Goal: Task Accomplishment & Management: Use online tool/utility

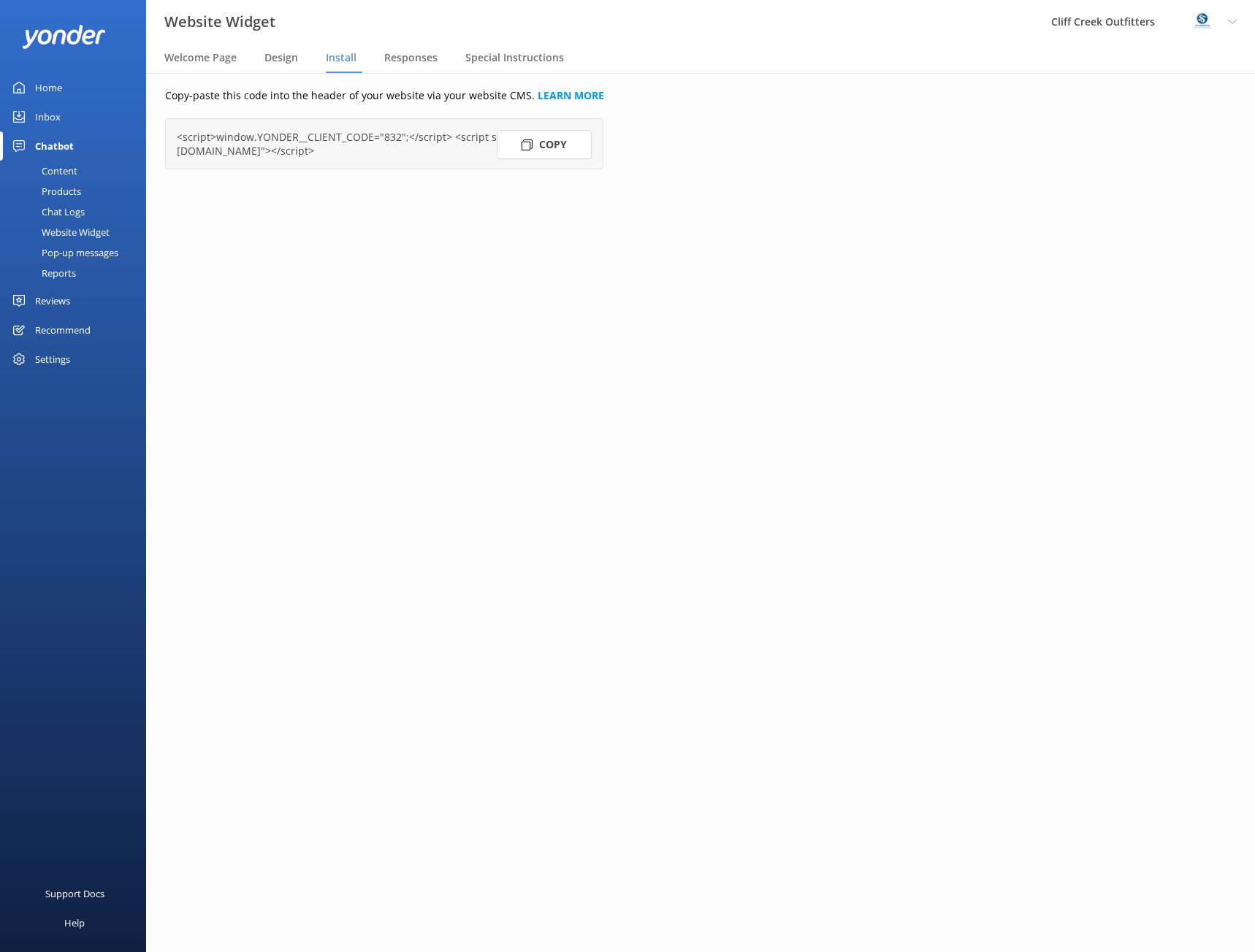
click at [528, 145] on icon at bounding box center [527, 145] width 11 height 11
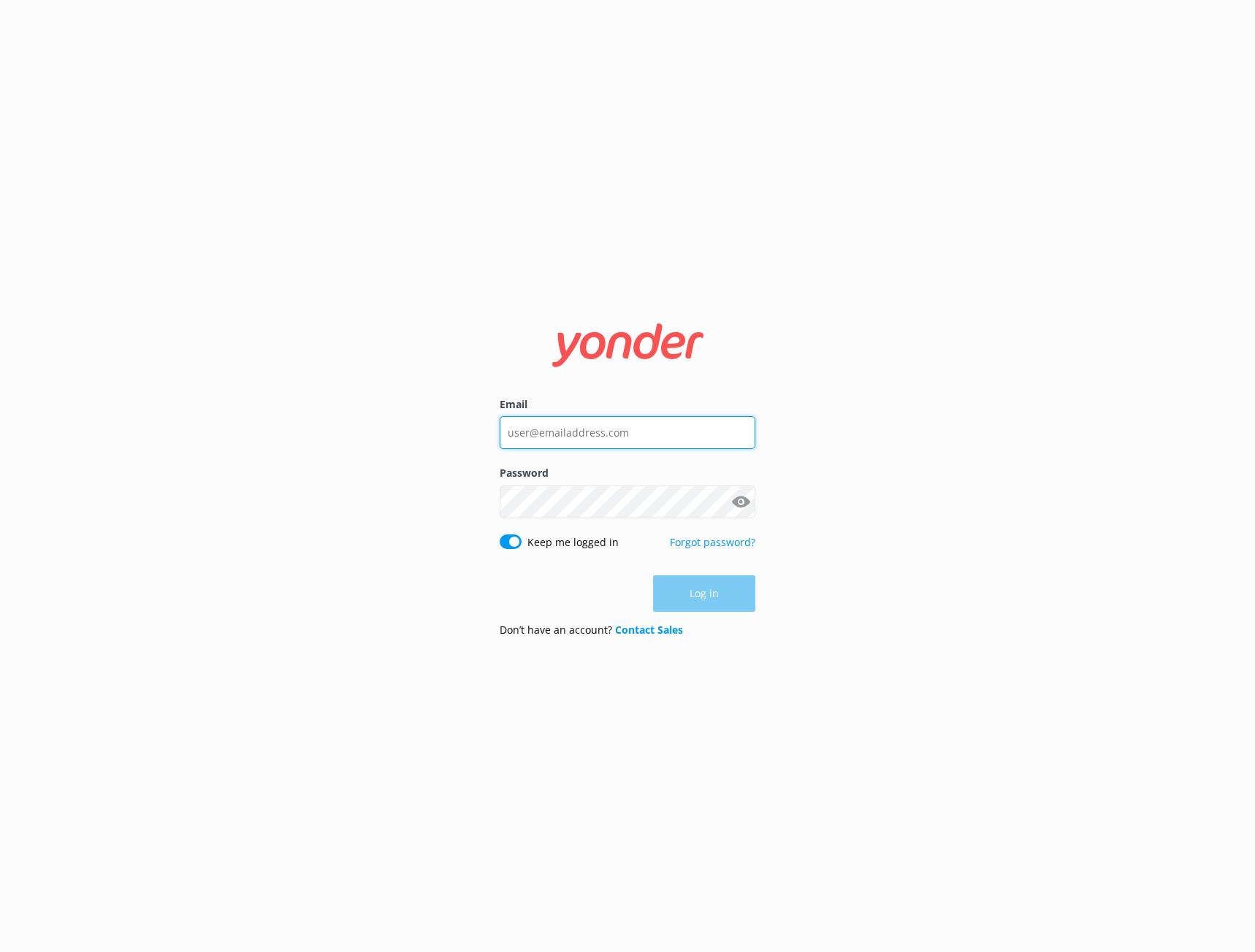
type input "[PERSON_NAME][EMAIL_ADDRESS][DOMAIN_NAME]"
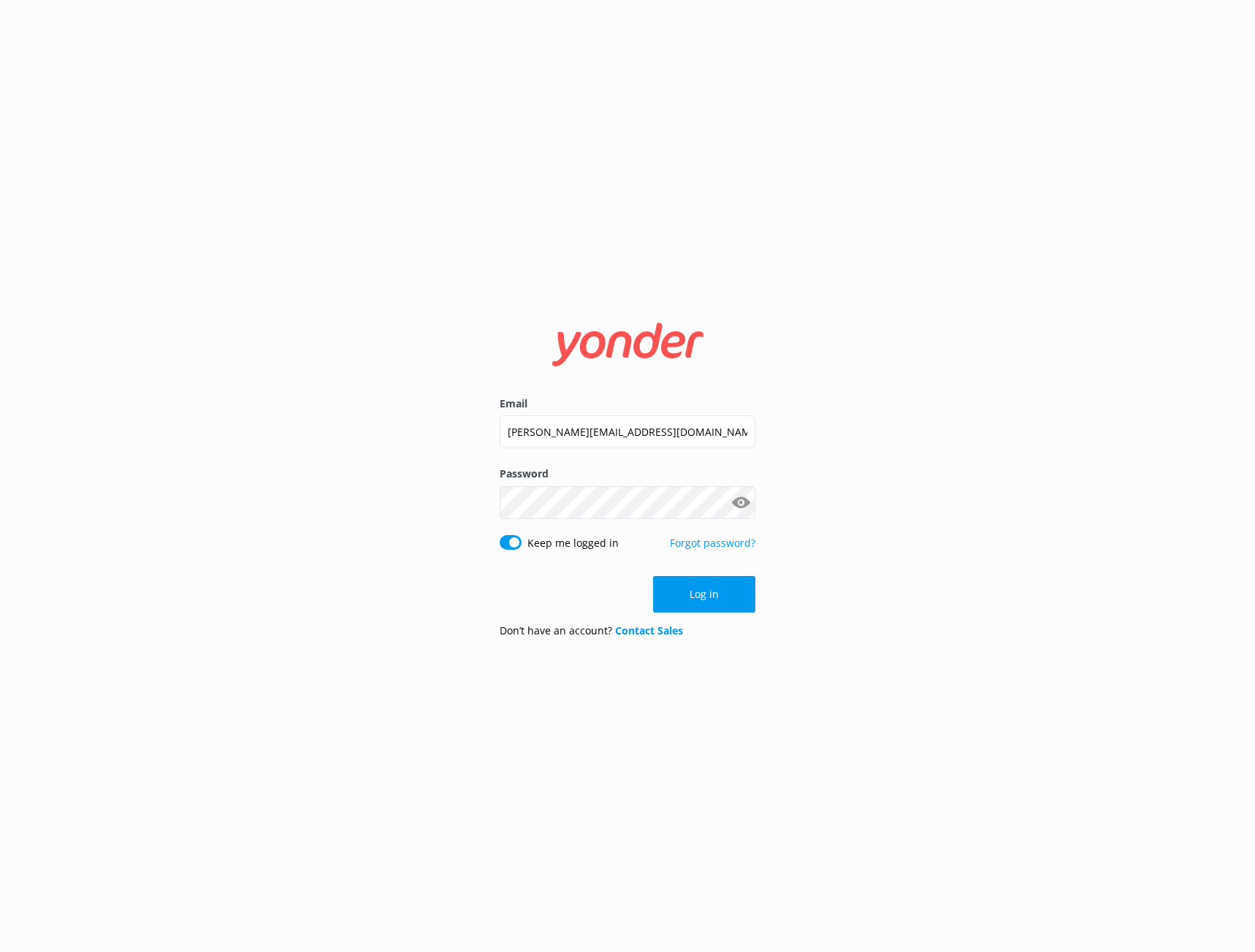
click at [703, 597] on div "Log in" at bounding box center [627, 594] width 256 height 36
click at [703, 597] on button "Log in" at bounding box center [705, 594] width 102 height 36
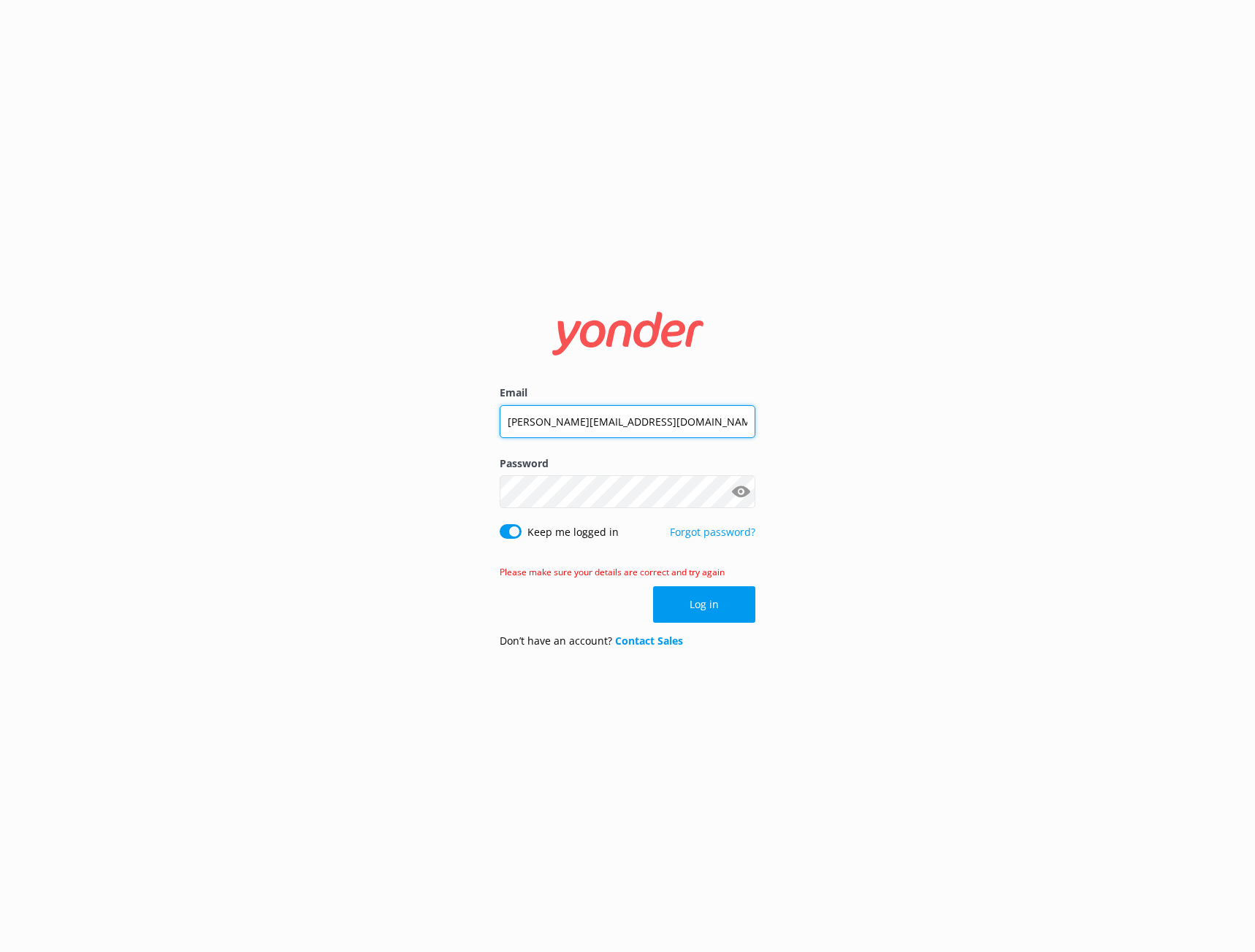
drag, startPoint x: 532, startPoint y: 427, endPoint x: 469, endPoint y: 427, distance: 63.0
click at [469, 427] on div "Email diana@cliffcreekoutfitters.com Password Show password Keep me logged in F…" at bounding box center [628, 476] width 1255 height 952
type input "info@cliffcreekoutfitters.com"
click at [723, 611] on button "Log in" at bounding box center [705, 605] width 102 height 36
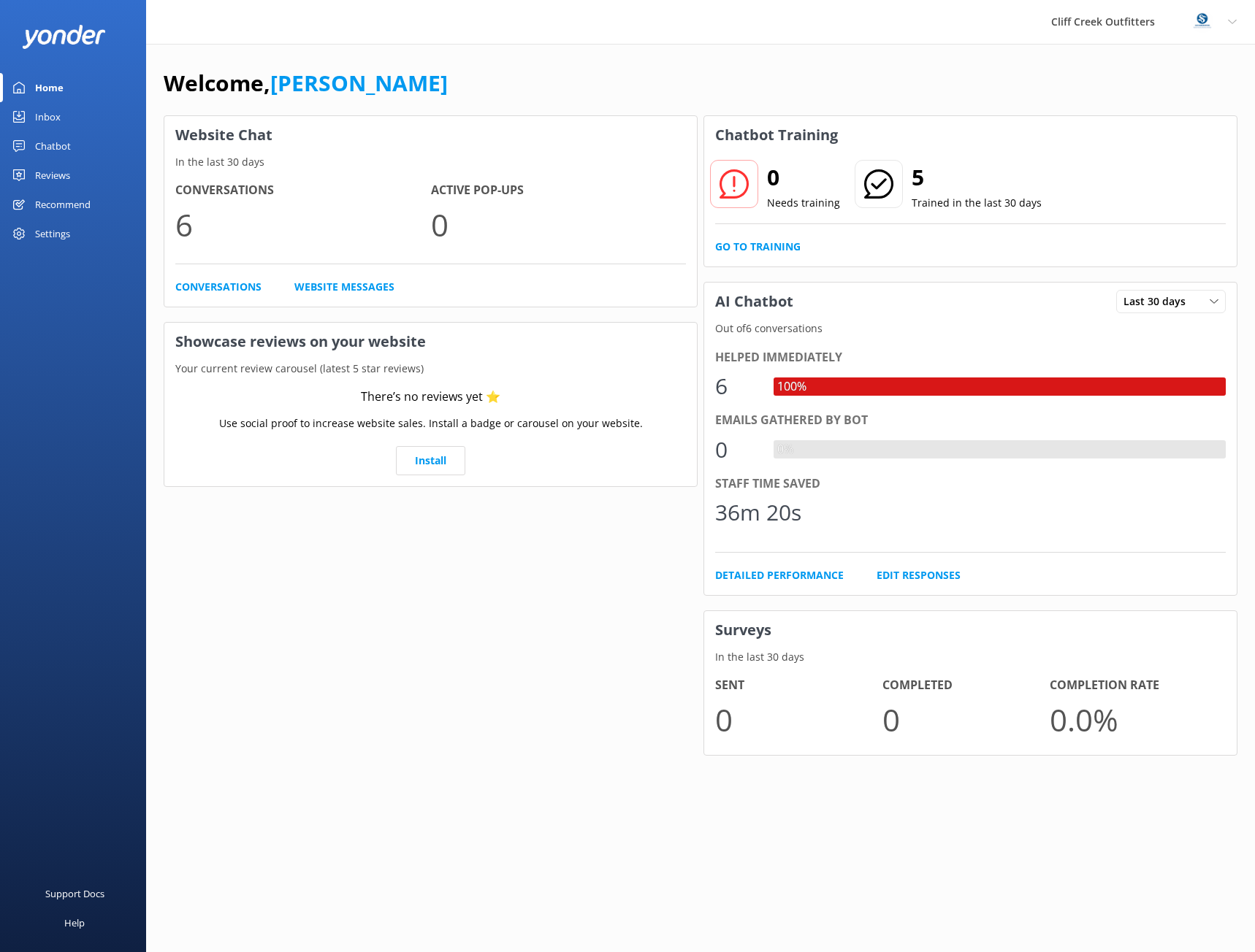
click at [1224, 24] on div "Profile Settings Logout" at bounding box center [1214, 22] width 82 height 44
click at [1176, 63] on link "Profile Settings" at bounding box center [1183, 62] width 146 height 36
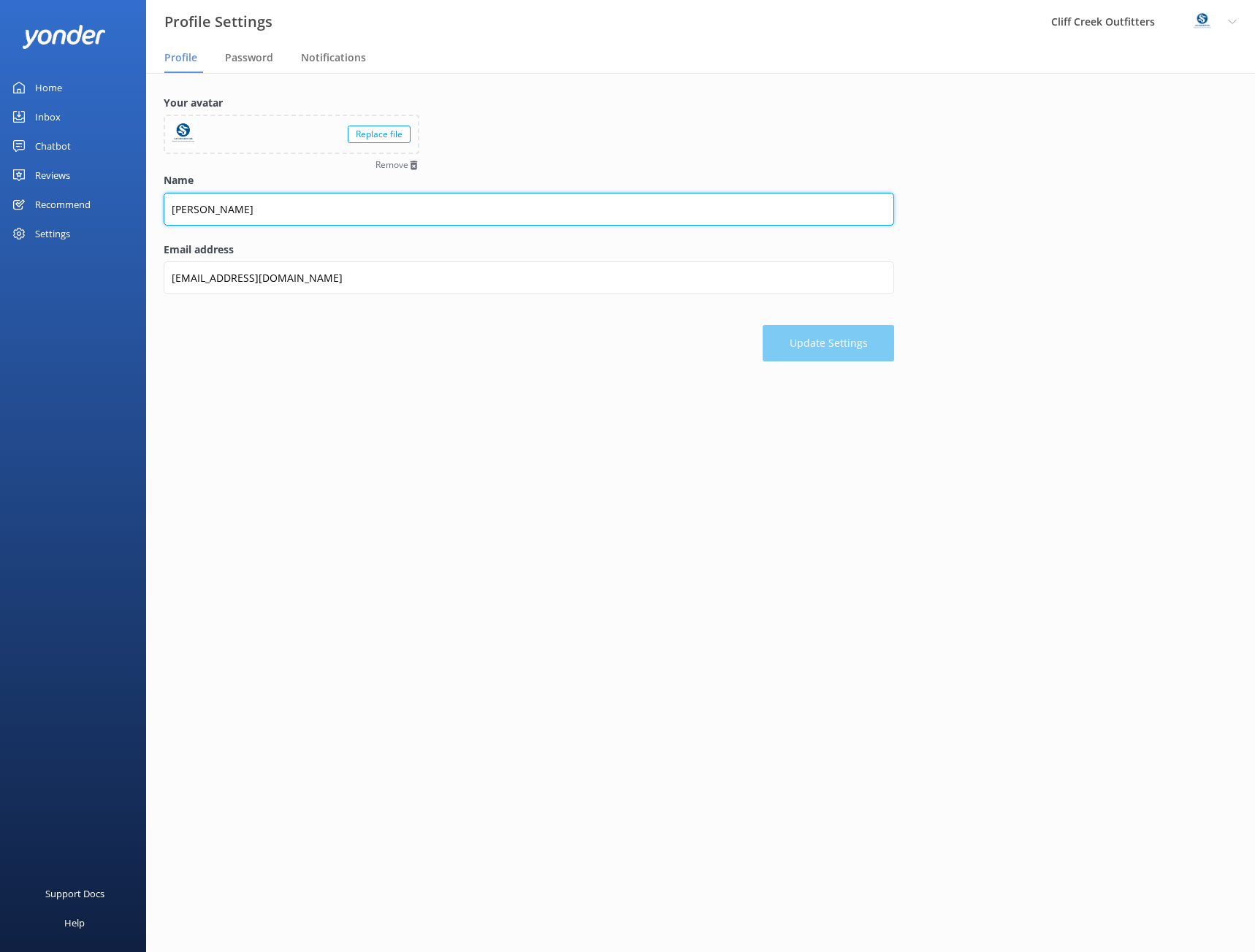
click at [190, 206] on input "Diana" at bounding box center [528, 209] width 731 height 33
click at [190, 208] on input "Diana" at bounding box center [528, 209] width 731 height 33
type input "Cliff Creek Outfitters"
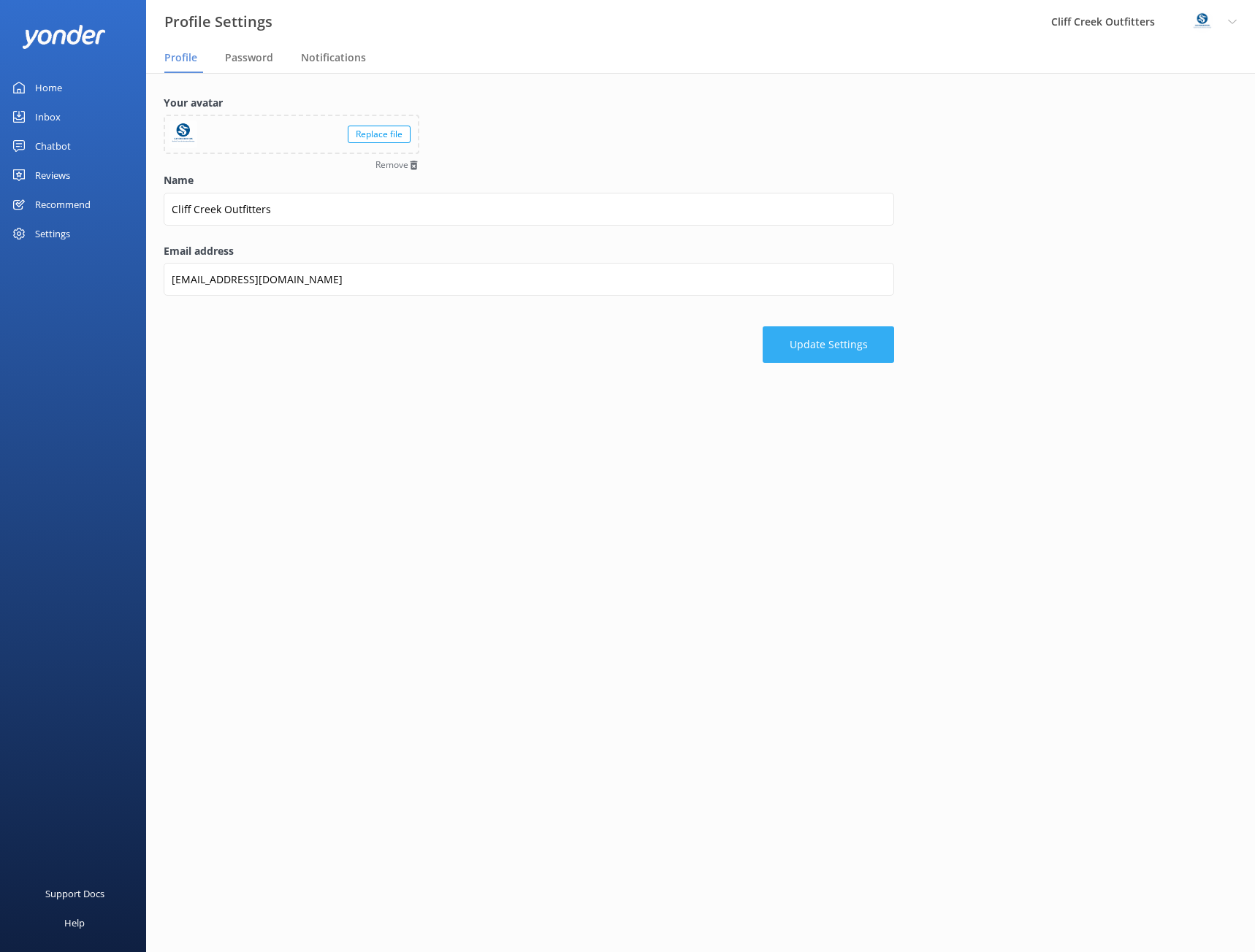
click at [843, 337] on button "Update Settings" at bounding box center [828, 344] width 131 height 36
click at [252, 53] on span "Password" at bounding box center [248, 57] width 48 height 15
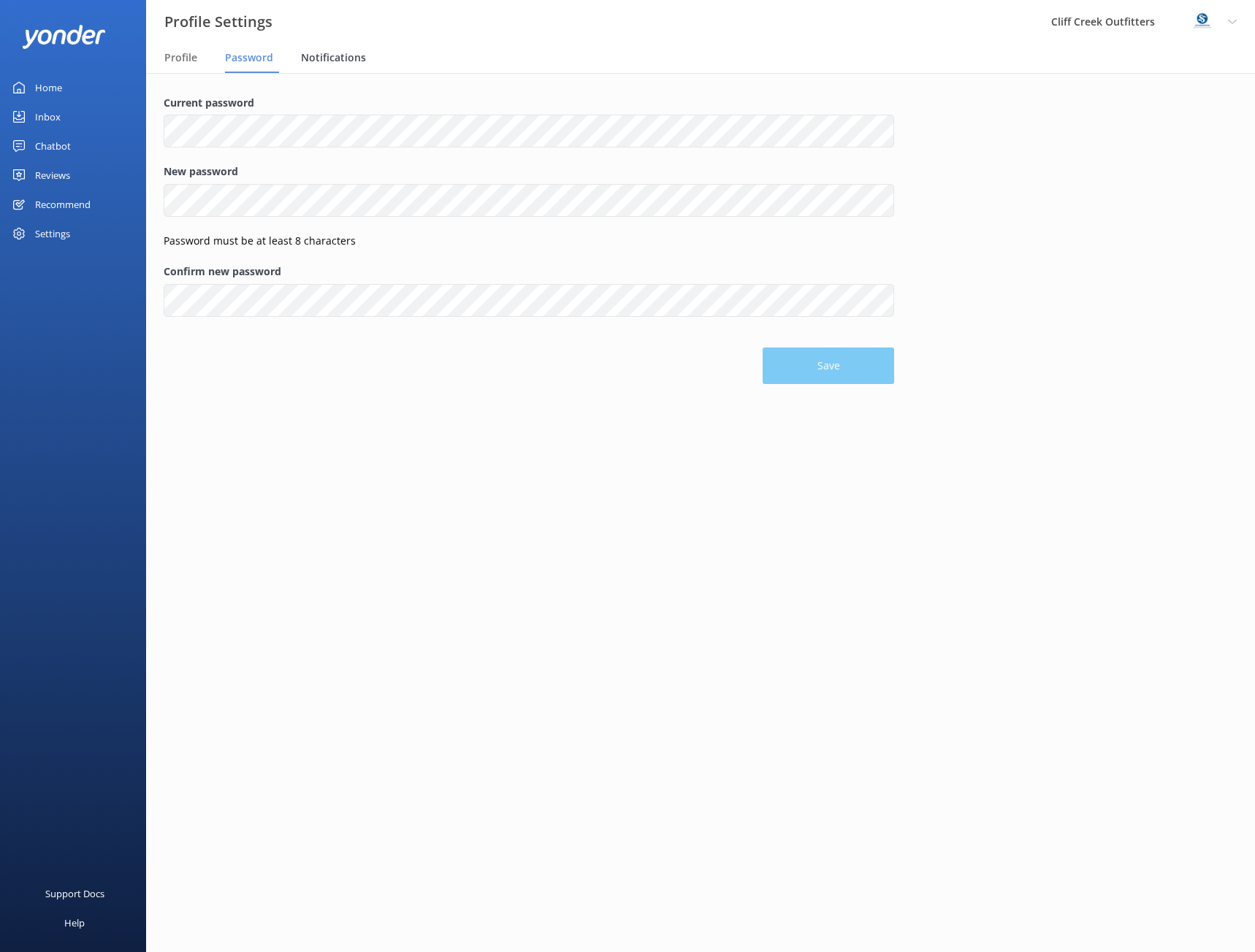
click at [317, 57] on span "Notifications" at bounding box center [333, 57] width 65 height 15
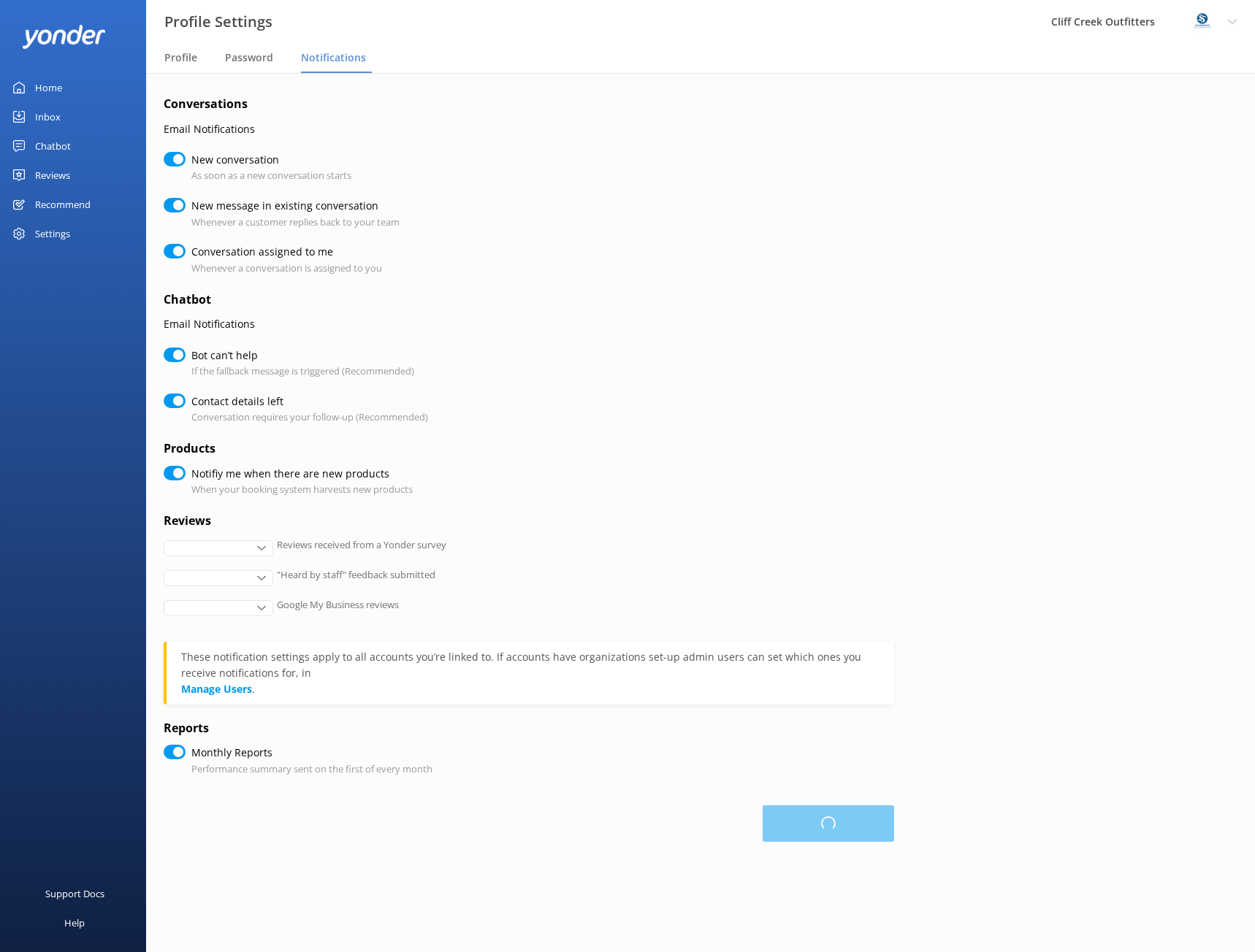
checkbox input "true"
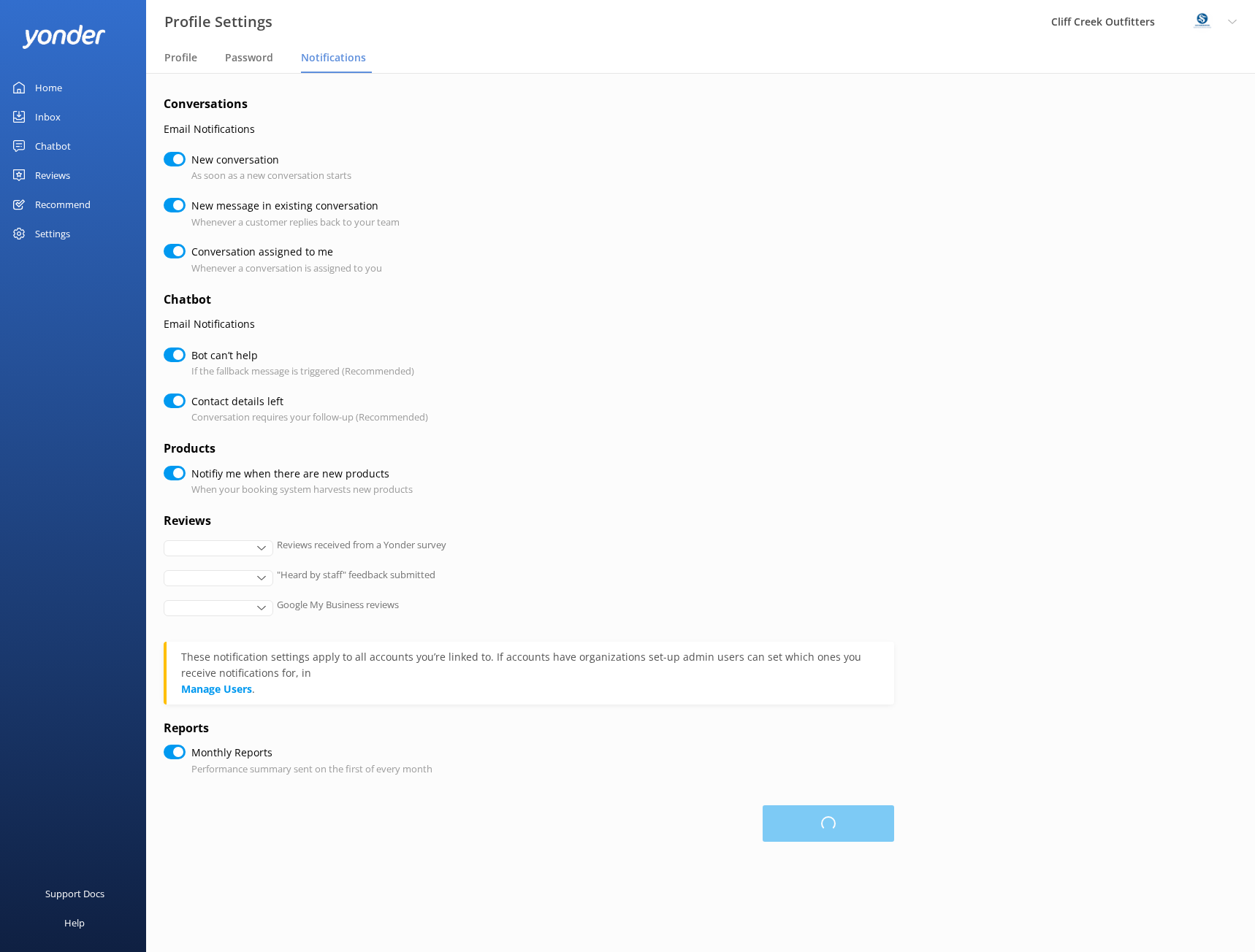
checkbox input "true"
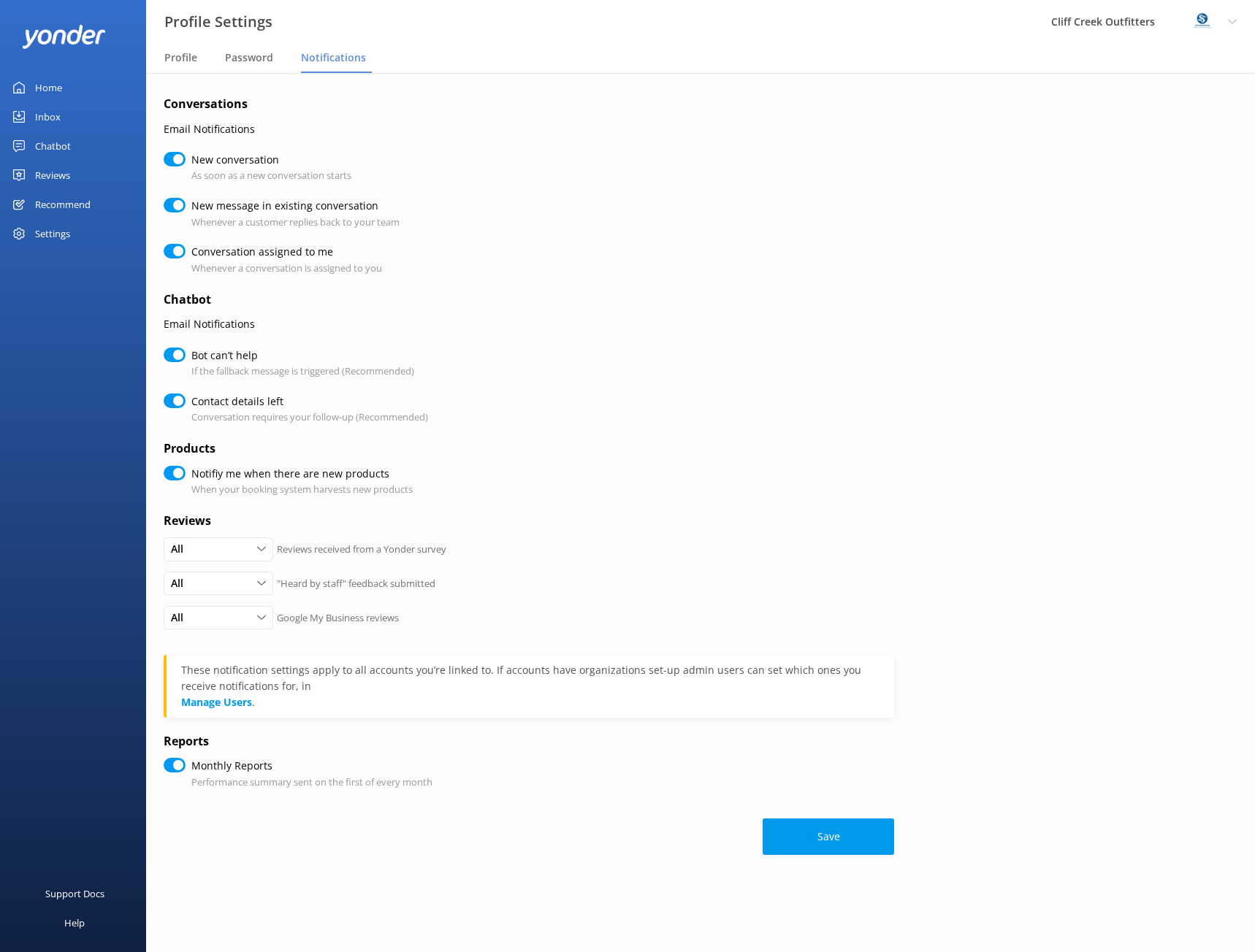
click at [51, 78] on div "Home" at bounding box center [49, 87] width 27 height 29
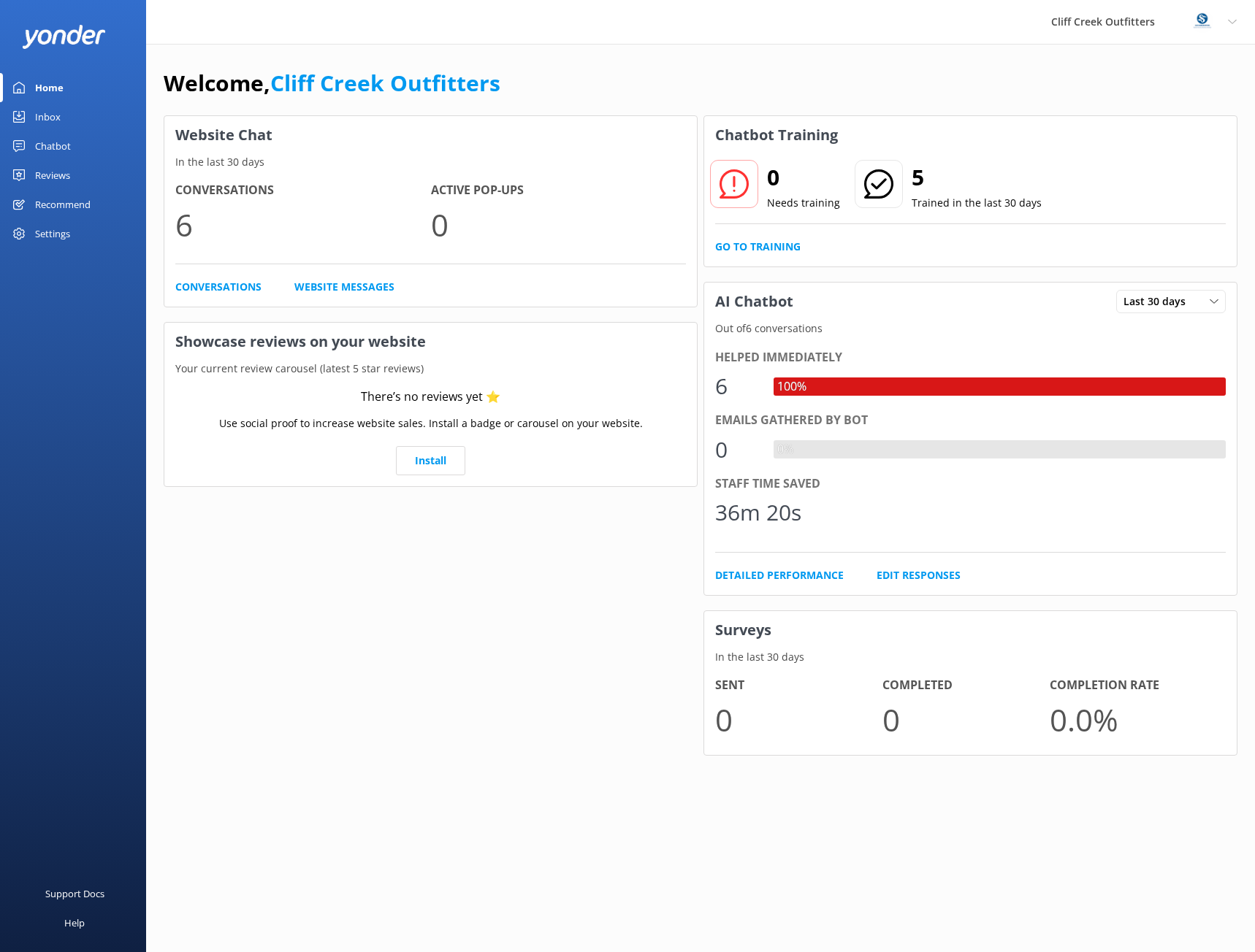
click at [49, 175] on div "Reviews" at bounding box center [53, 175] width 35 height 29
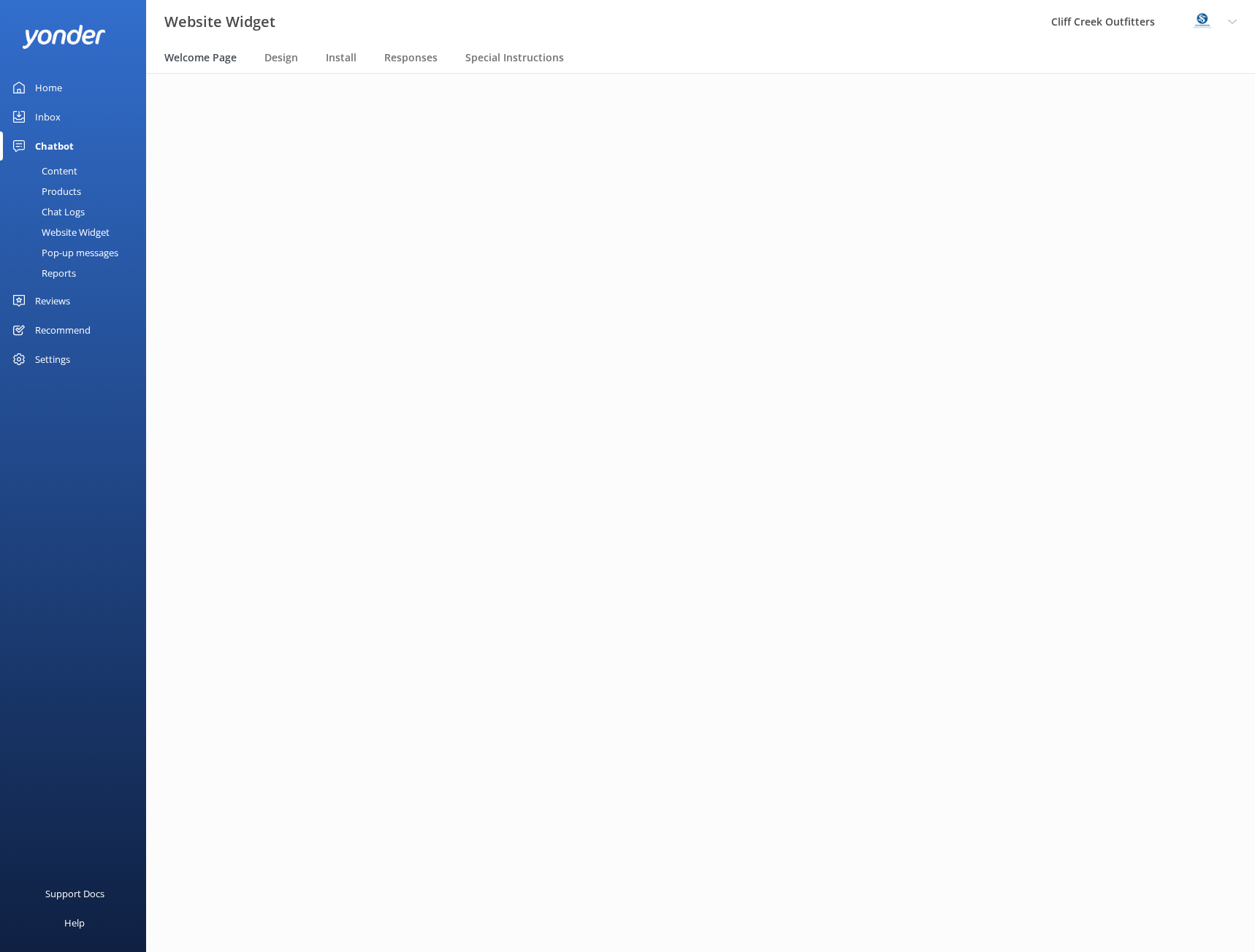
click at [192, 63] on span "Welcome Page" at bounding box center [201, 57] width 72 height 15
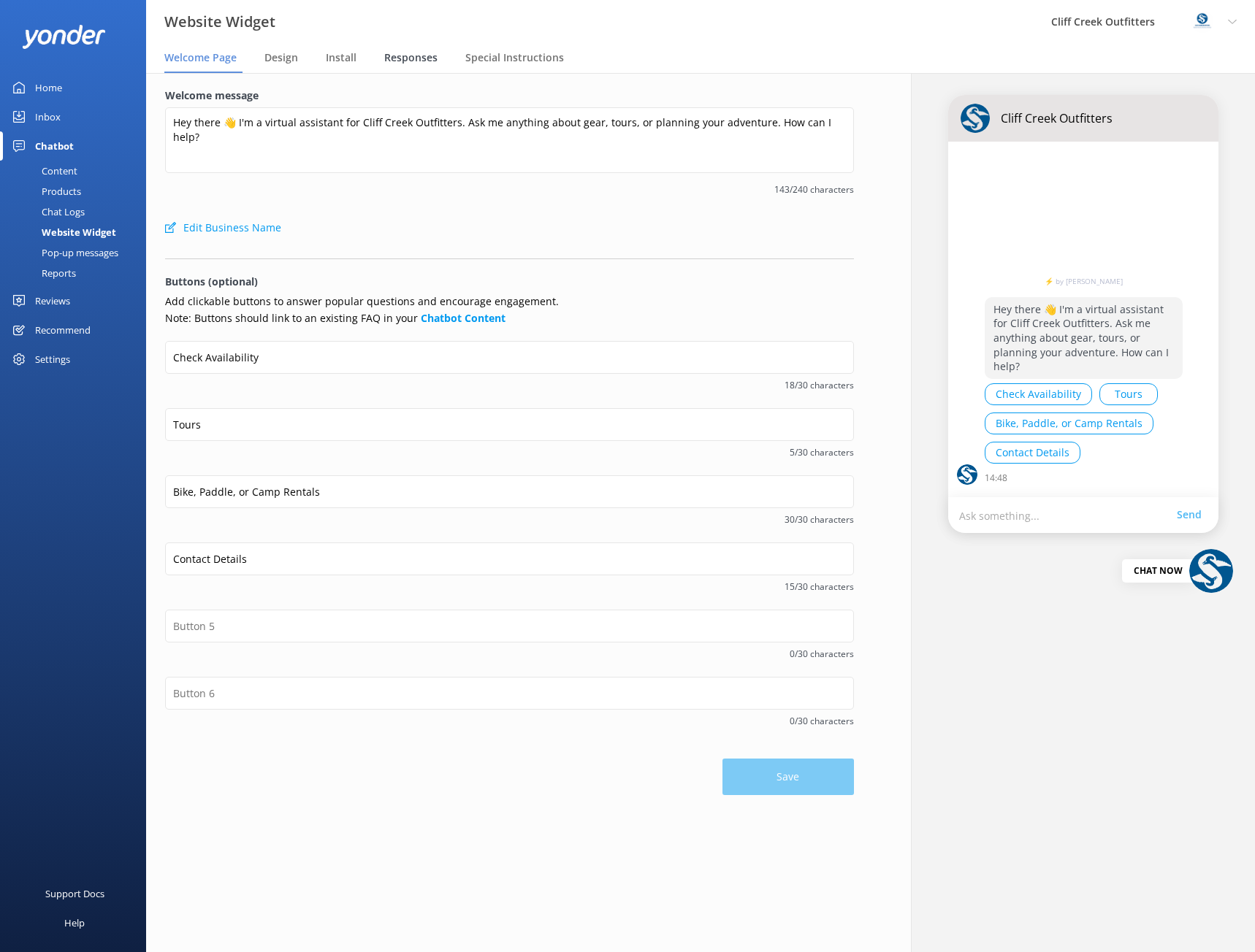
click at [410, 57] on span "Responses" at bounding box center [411, 57] width 53 height 15
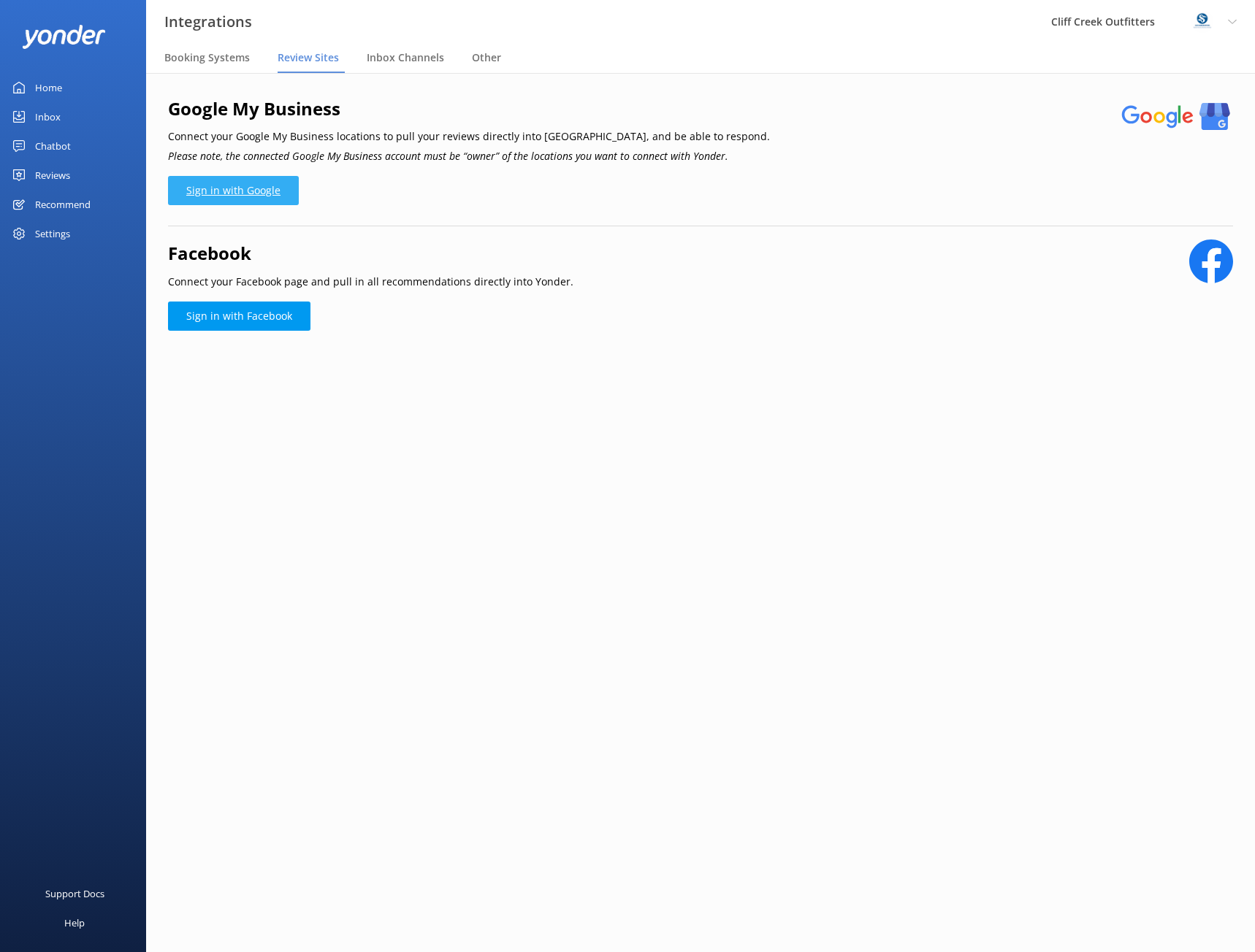
click at [260, 192] on link "Sign in with Google" at bounding box center [234, 190] width 131 height 29
click at [244, 190] on link "Sign in with Google" at bounding box center [234, 190] width 131 height 29
click at [263, 197] on link "Sign in with Google" at bounding box center [234, 190] width 131 height 29
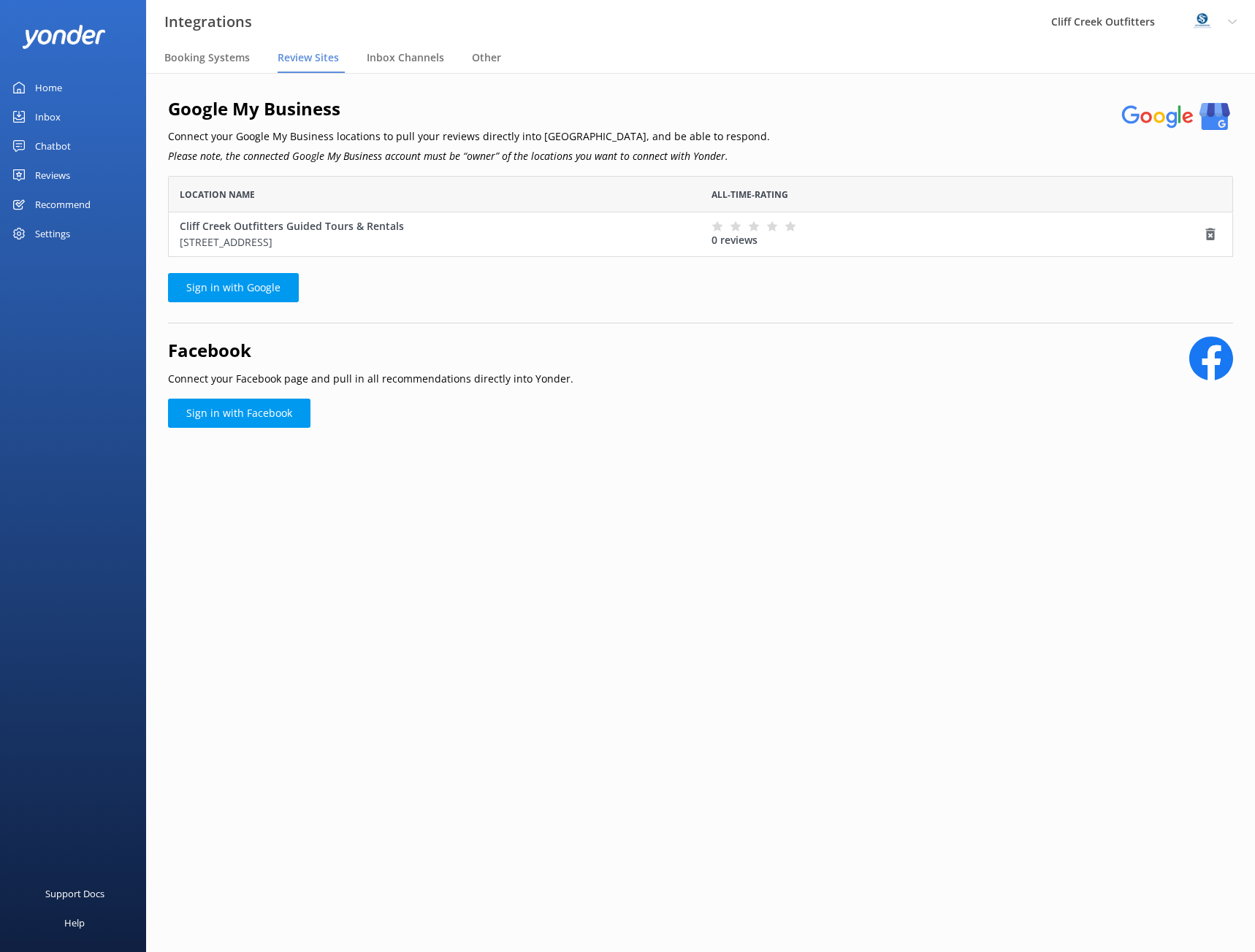
scroll to position [70, 1054]
click at [933, 78] on div "Google My Business Connect your Google My Business locations to pull your revie…" at bounding box center [701, 281] width 1109 height 417
click at [715, 224] on icon "grid" at bounding box center [717, 226] width 12 height 12
click at [234, 292] on link "Sign in with Google" at bounding box center [234, 287] width 131 height 29
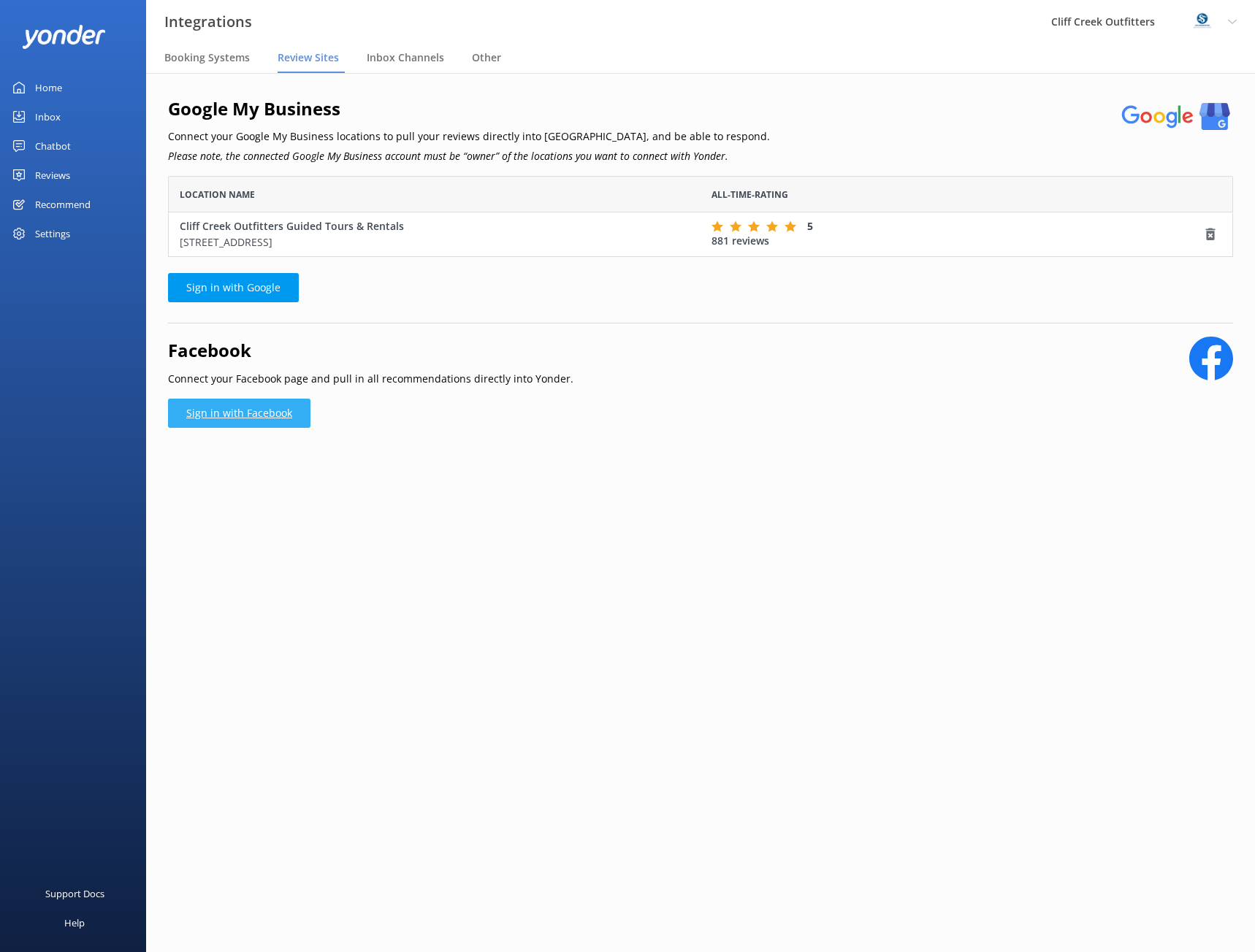
click at [237, 409] on link "Sign in with Facebook" at bounding box center [239, 413] width 142 height 29
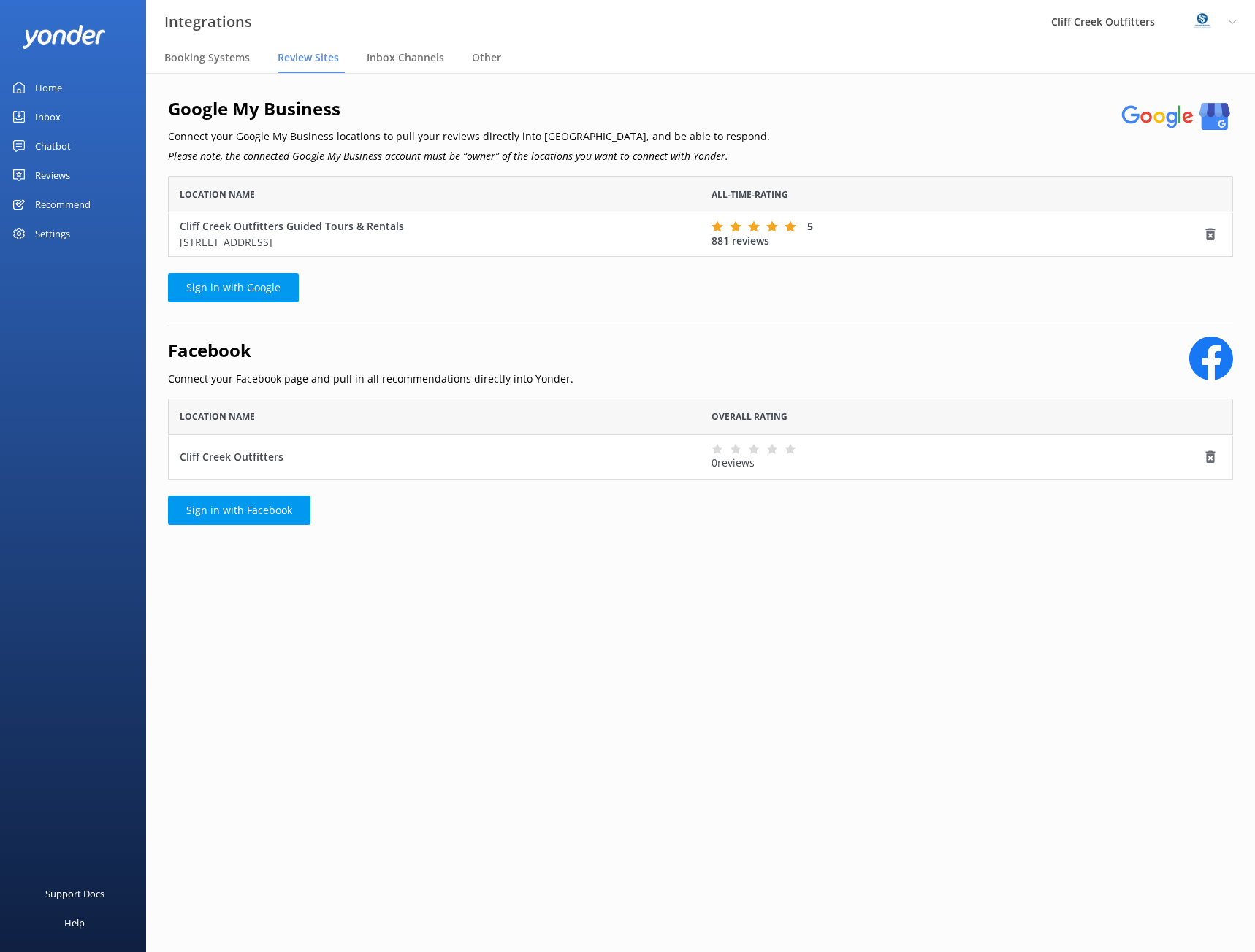
scroll to position [70, 1054]
click at [253, 517] on link "Sign in with Facebook" at bounding box center [239, 510] width 142 height 29
click at [318, 128] on div "Google My Business Connect your Google My Business locations to pull your revie…" at bounding box center [469, 131] width 602 height 72
click at [308, 51] on span "Review Sites" at bounding box center [308, 57] width 61 height 15
click at [381, 53] on span "Inbox Channels" at bounding box center [405, 57] width 77 height 15
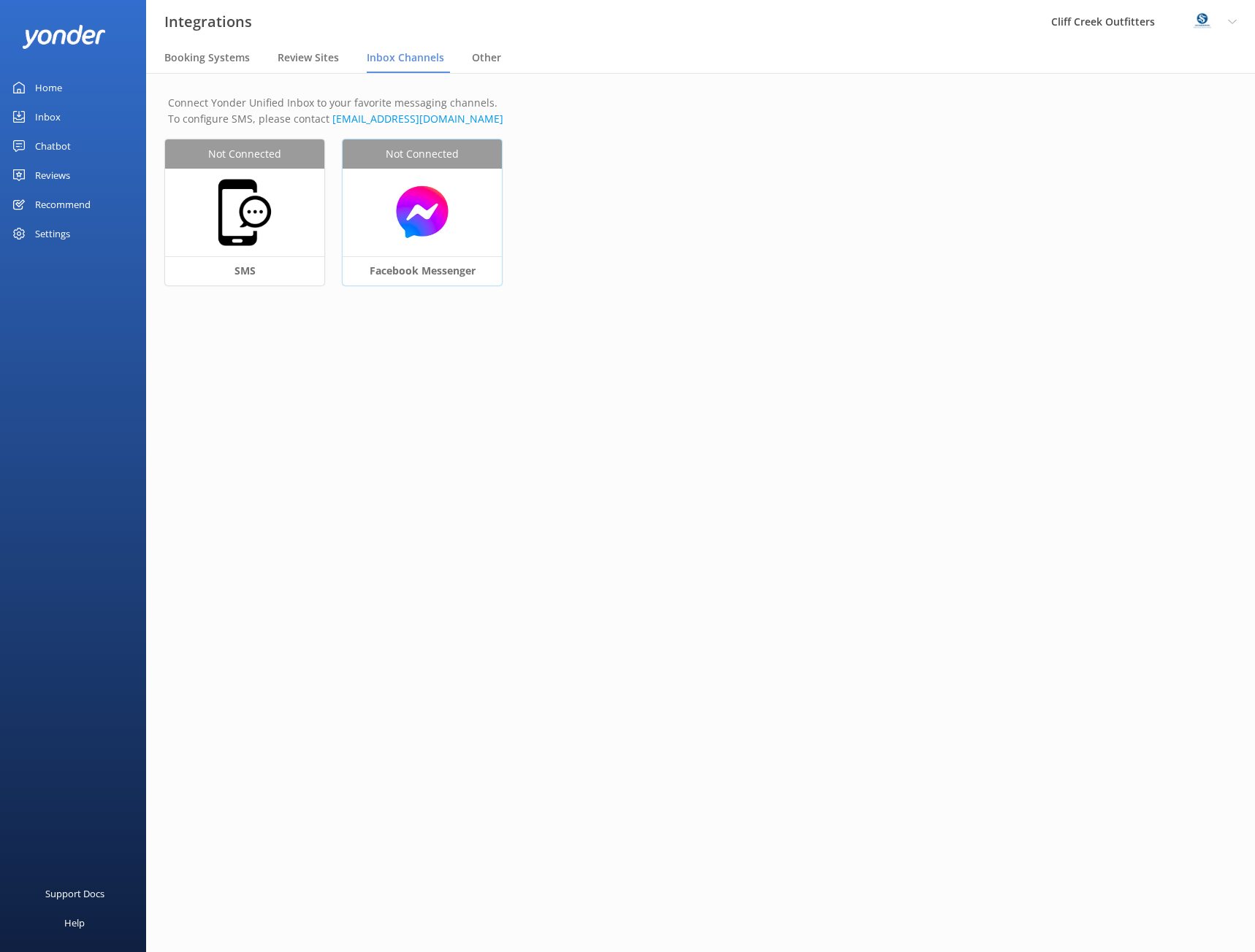
click at [414, 273] on div "Facebook Messenger" at bounding box center [422, 270] width 160 height 29
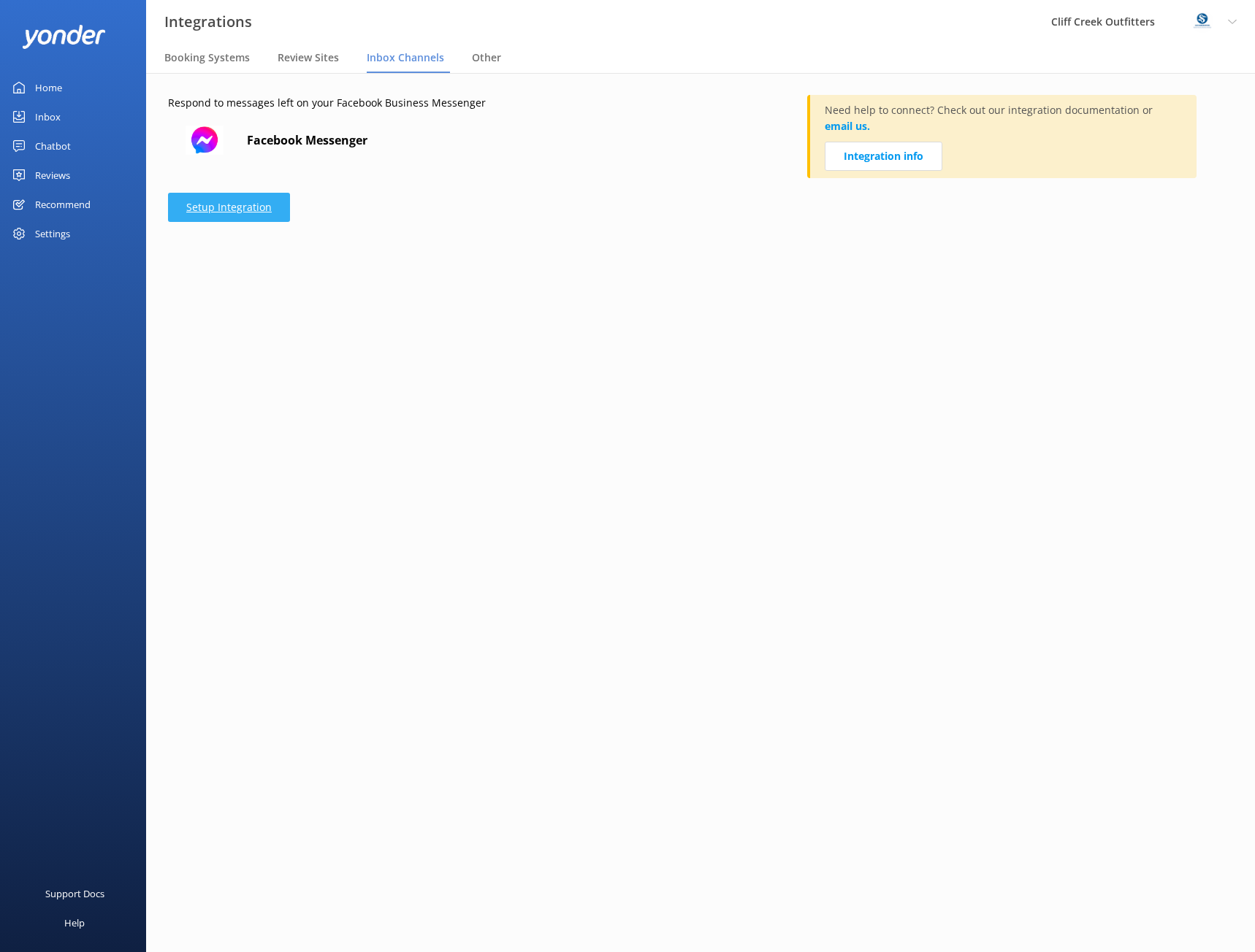
click at [234, 208] on link "Setup Integration" at bounding box center [229, 207] width 122 height 29
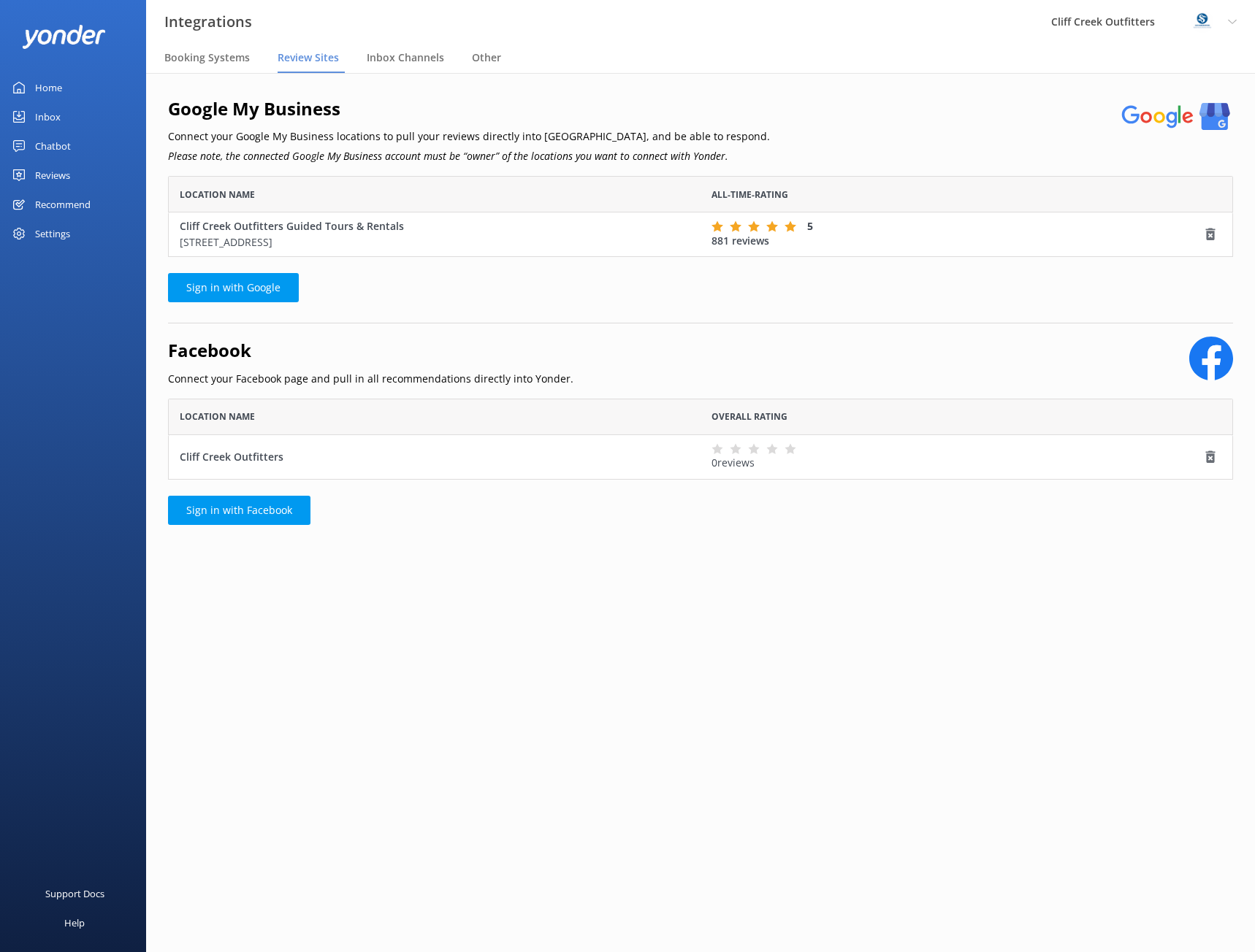
scroll to position [70, 1054]
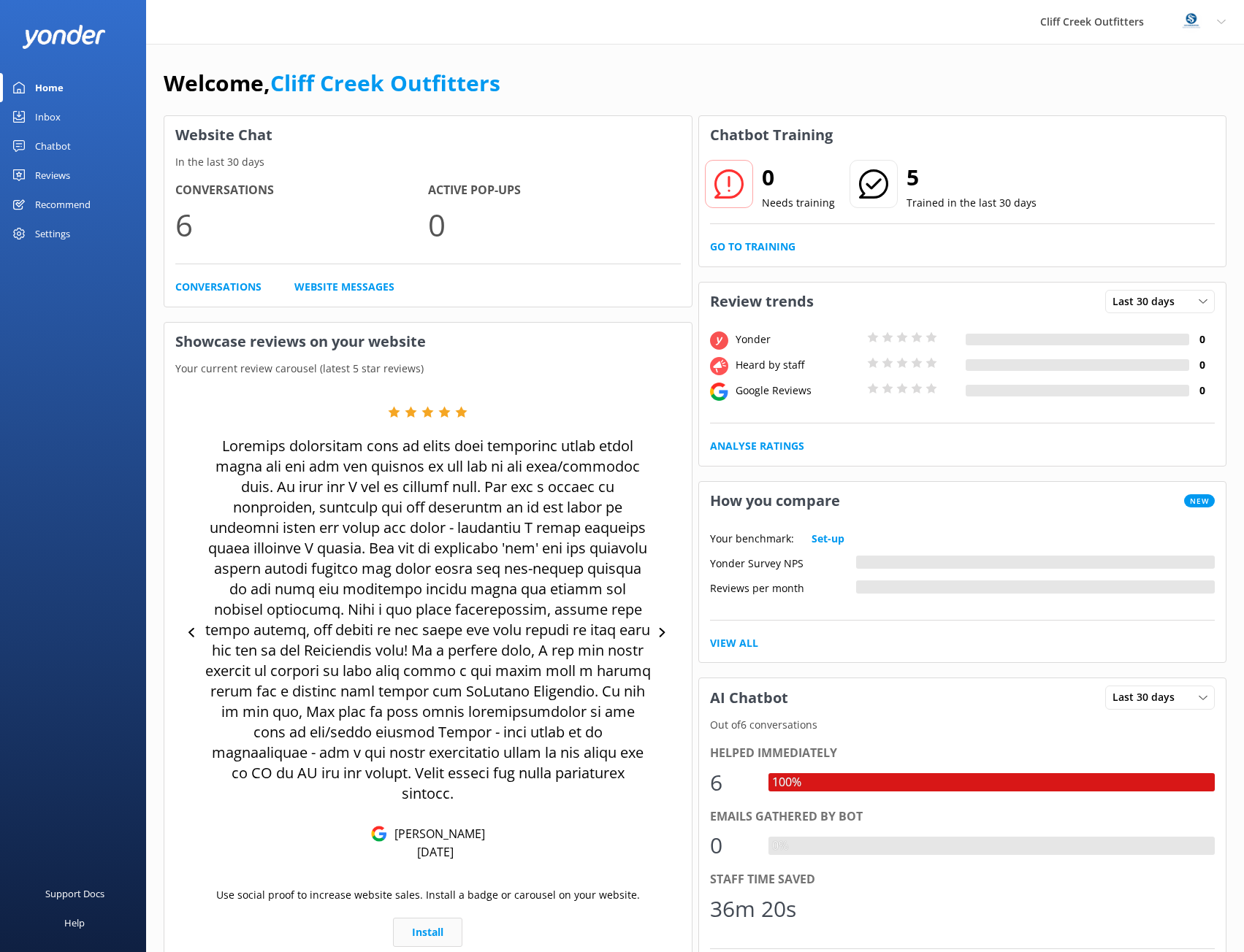
click at [439, 918] on link "Install" at bounding box center [428, 932] width 69 height 29
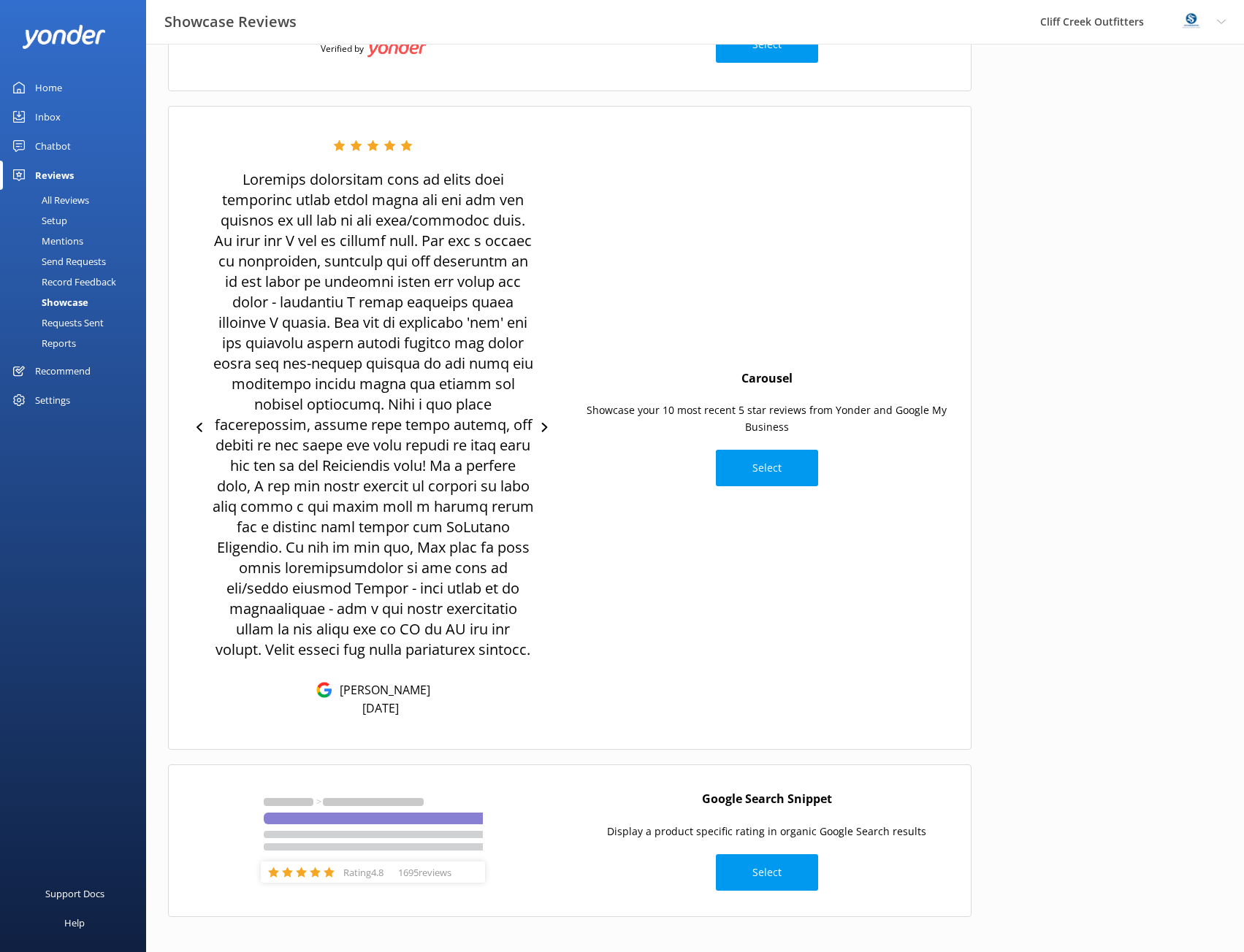
scroll to position [197, 0]
click at [772, 468] on button "Select" at bounding box center [767, 466] width 102 height 36
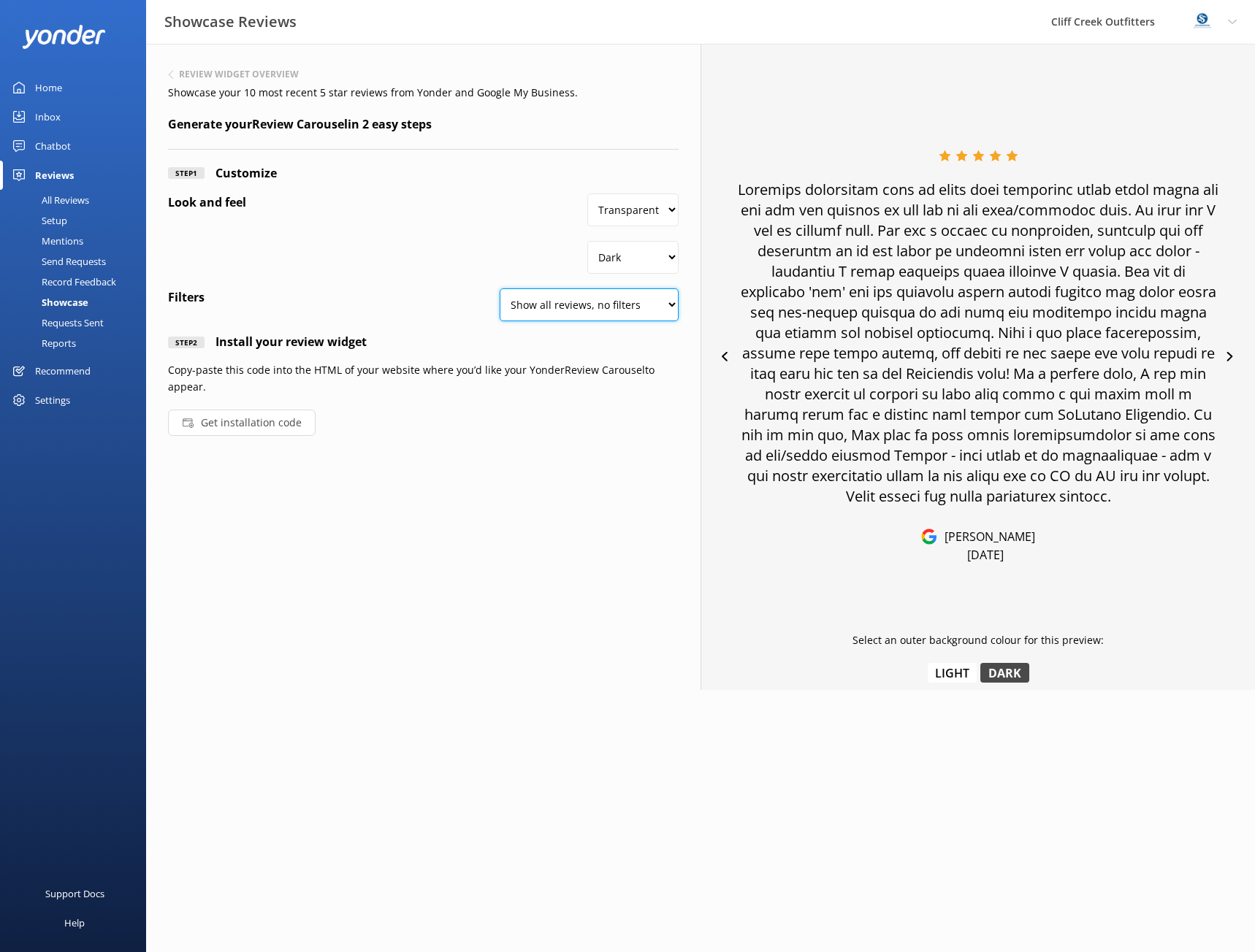
click at [665, 314] on select "Show all reviews, no filters Filter by product Yonder reviews" at bounding box center [589, 305] width 179 height 33
click at [471, 252] on div "Look and feel Transparent White Dark Light" at bounding box center [423, 237] width 510 height 87
click at [246, 426] on button "Get installation code" at bounding box center [242, 422] width 148 height 26
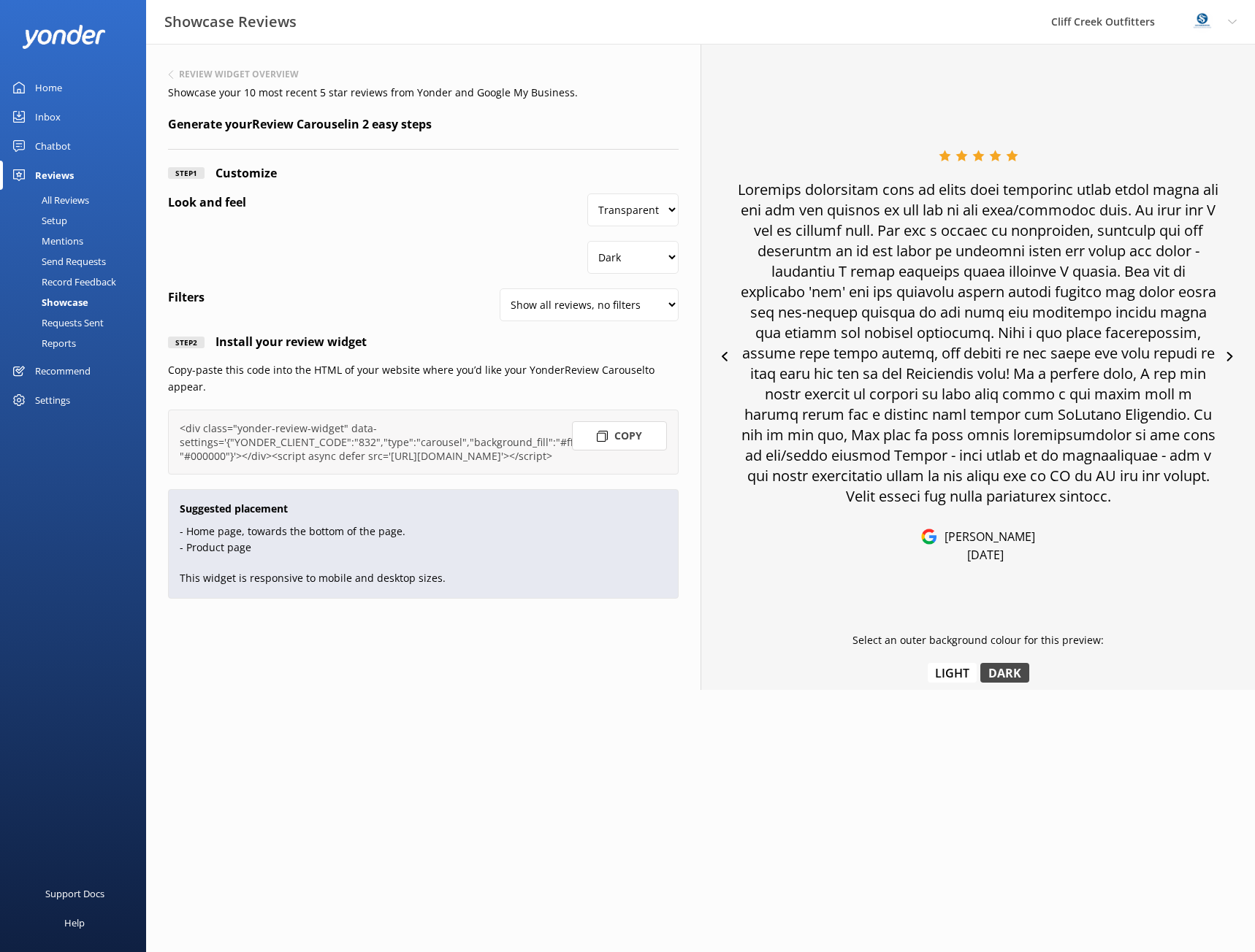
click at [620, 439] on button "Copy" at bounding box center [619, 436] width 95 height 29
